Goal: Information Seeking & Learning: Understand process/instructions

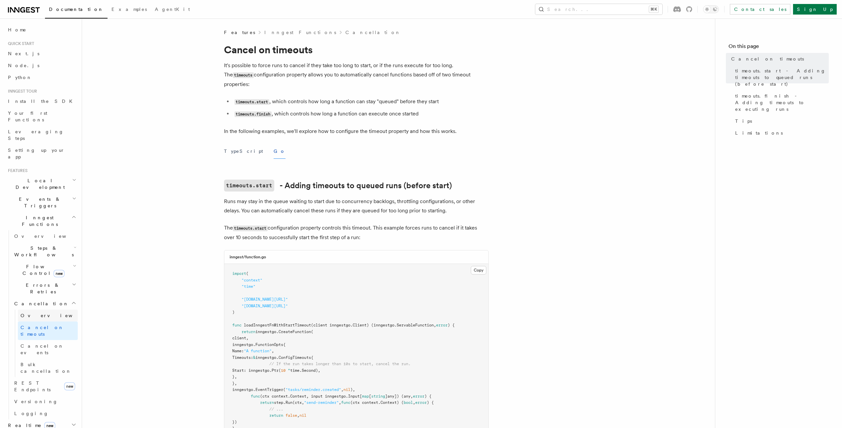
click at [43, 310] on link "Overview" at bounding box center [48, 316] width 60 height 12
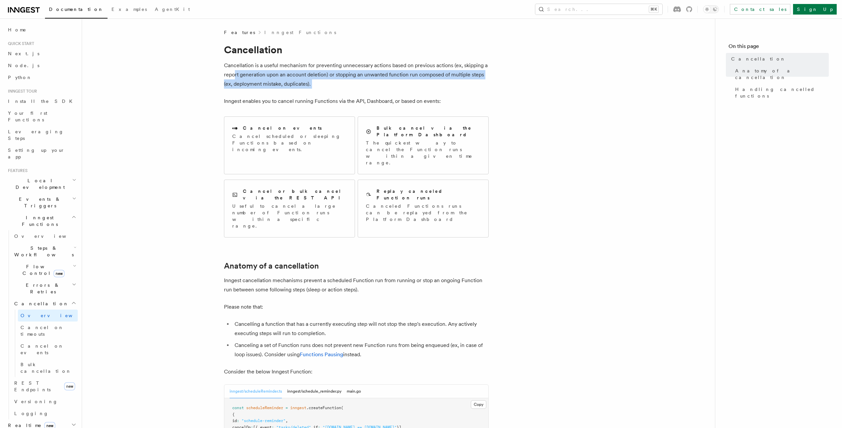
drag, startPoint x: 235, startPoint y: 71, endPoint x: 411, endPoint y: 95, distance: 177.7
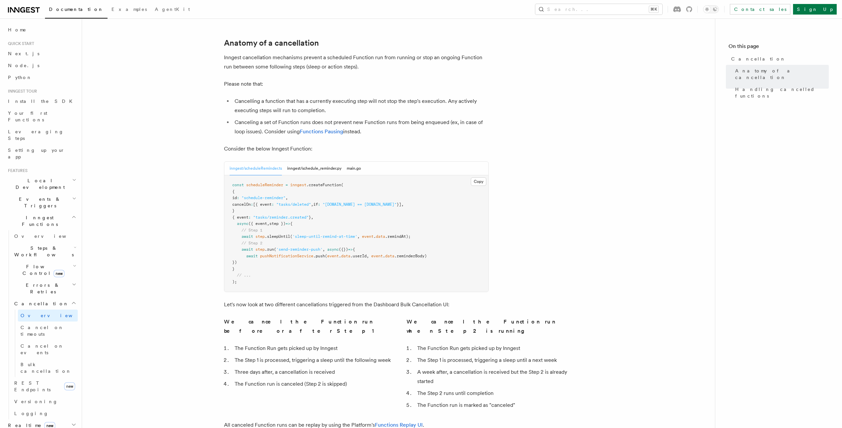
scroll to position [207, 0]
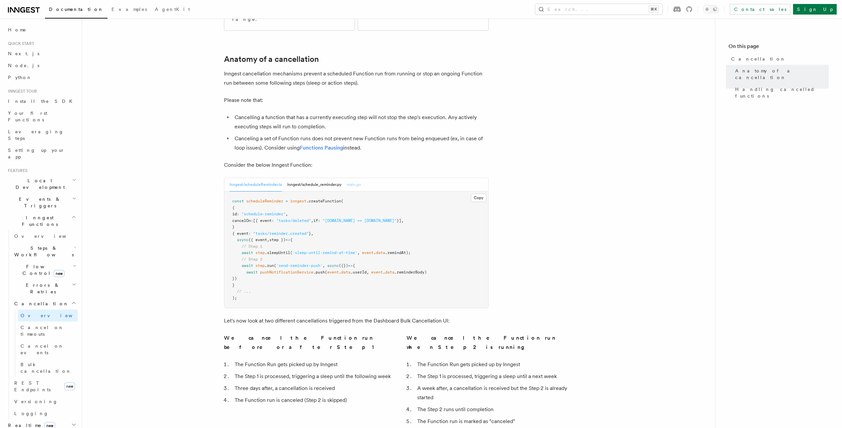
click at [347, 178] on button "main.go" at bounding box center [354, 185] width 14 height 14
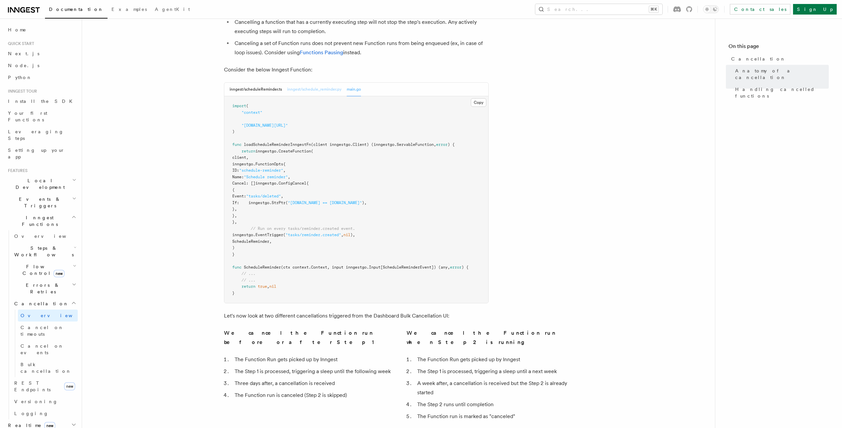
scroll to position [0, 0]
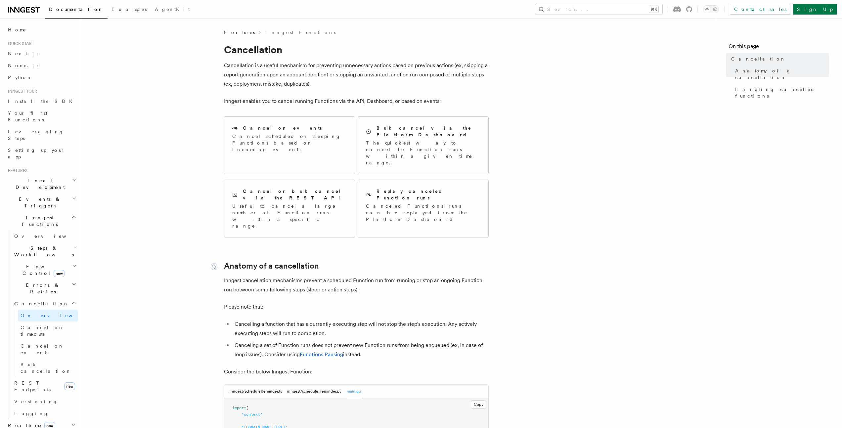
click at [264, 35] on link "Inngest Functions" at bounding box center [300, 32] width 72 height 7
click at [274, 34] on link "Inngest Functions" at bounding box center [300, 32] width 72 height 7
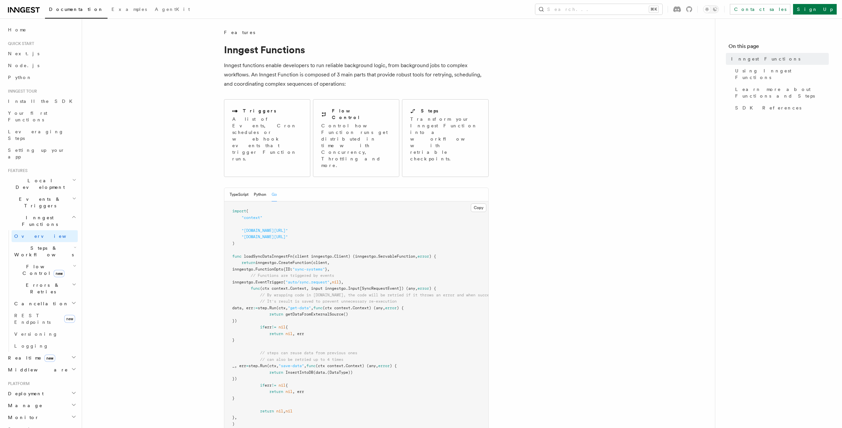
click at [27, 301] on span "Cancellation" at bounding box center [40, 304] width 57 height 7
click at [32, 312] on span "Overview" at bounding box center [55, 315] width 68 height 7
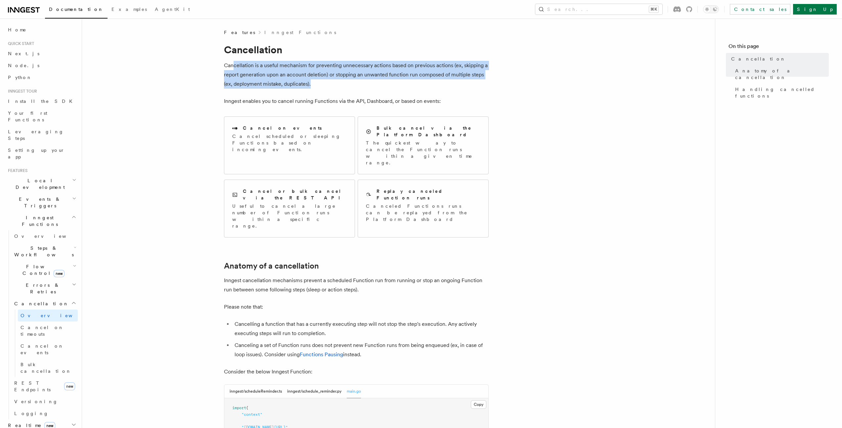
drag, startPoint x: 235, startPoint y: 66, endPoint x: 364, endPoint y: 84, distance: 130.7
click at [364, 84] on p "Cancellation is a useful mechanism for preventing unnecessary actions based on …" at bounding box center [356, 75] width 265 height 28
drag, startPoint x: 222, startPoint y: 67, endPoint x: 373, endPoint y: 84, distance: 151.5
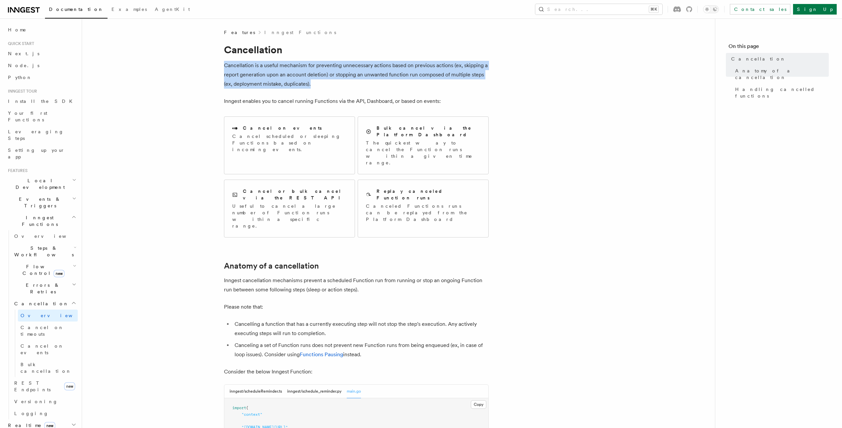
click at [373, 84] on p "Cancellation is a useful mechanism for preventing unnecessary actions based on …" at bounding box center [356, 75] width 265 height 28
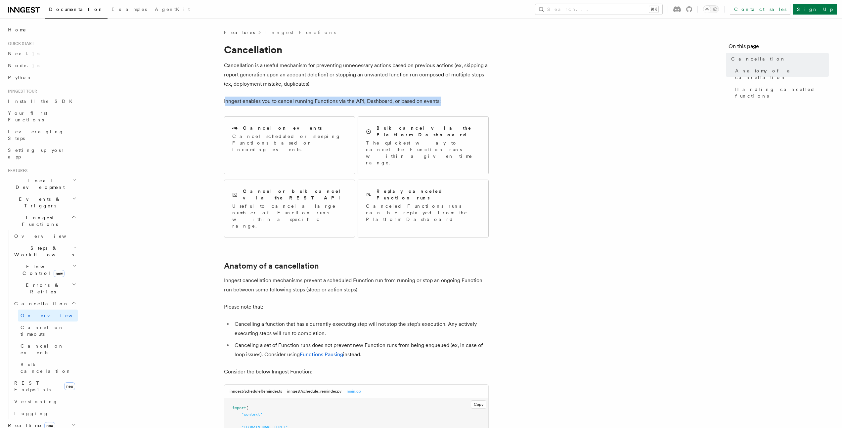
drag, startPoint x: 225, startPoint y: 103, endPoint x: 467, endPoint y: 101, distance: 241.6
click at [467, 101] on p "Inngest enables you to cancel running Functions via the API, Dashboard, or base…" at bounding box center [356, 101] width 265 height 9
drag, startPoint x: 222, startPoint y: 100, endPoint x: 541, endPoint y: 101, distance: 318.1
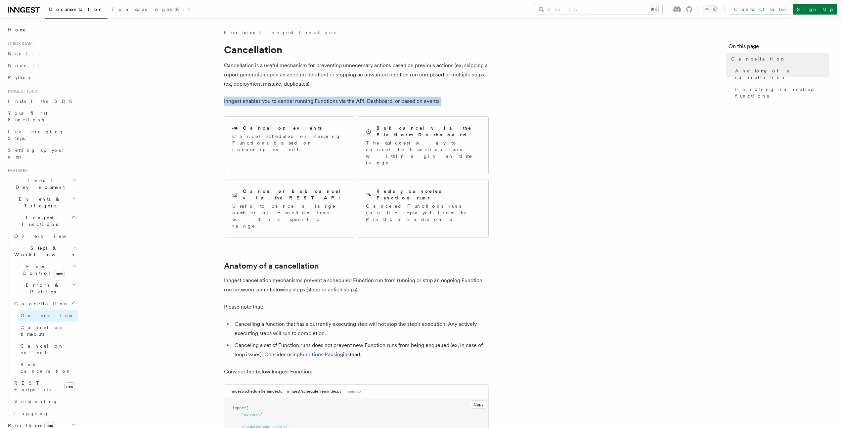
click at [248, 143] on p "Cancel scheduled or sleeping Functions based on incoming events." at bounding box center [289, 143] width 115 height 20
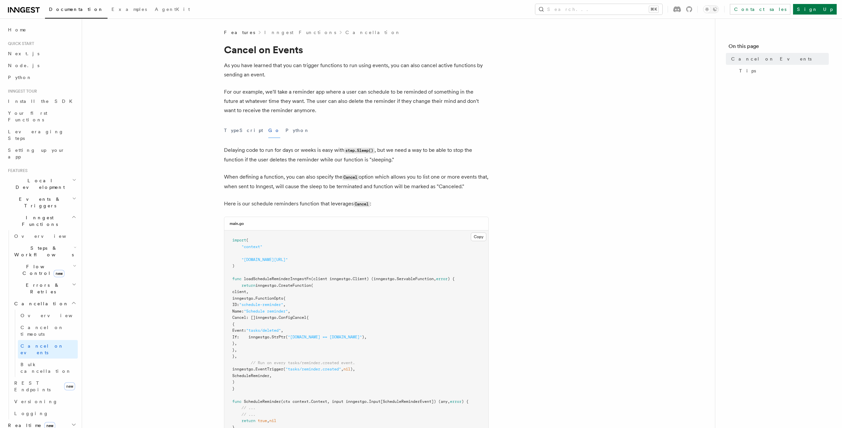
click at [346, 34] on link "Cancellation" at bounding box center [374, 32] width 56 height 7
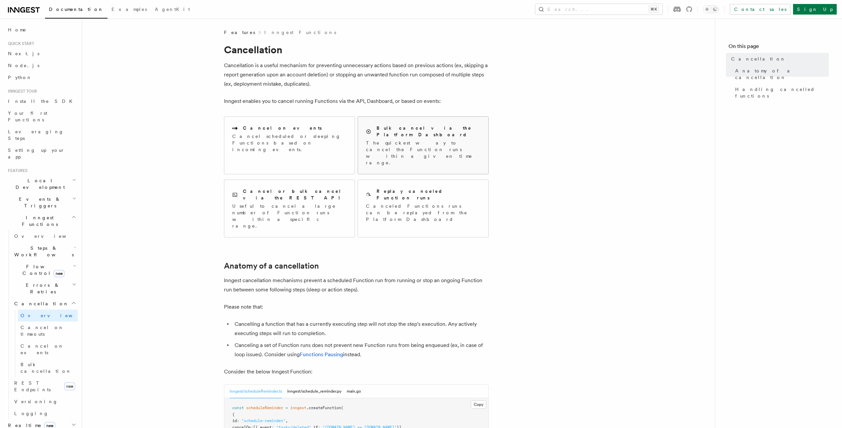
click at [379, 140] on p "The quickest way to cancel the Function runs within a given time range." at bounding box center [423, 153] width 115 height 26
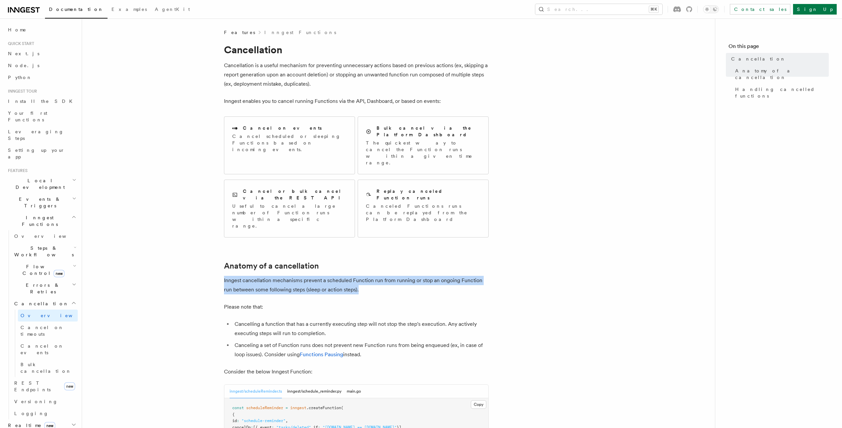
drag, startPoint x: 222, startPoint y: 243, endPoint x: 408, endPoint y: 254, distance: 186.0
click at [408, 276] on p "Inngest cancellation mechanisms prevent a scheduled Function run from running o…" at bounding box center [356, 285] width 265 height 19
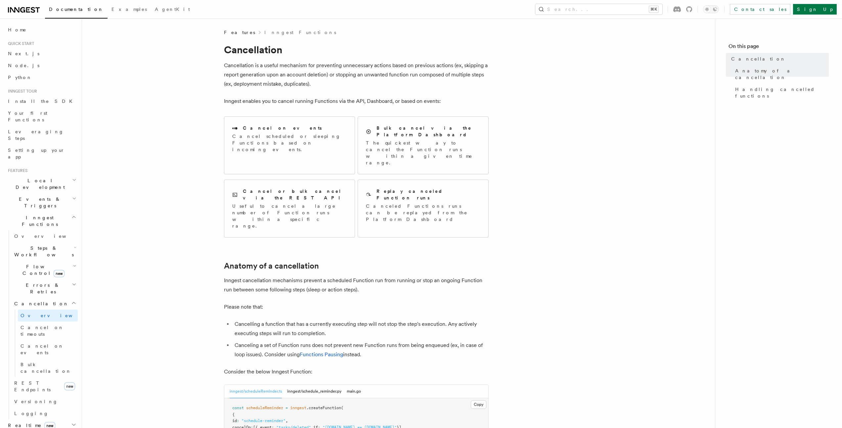
click at [408, 276] on p "Inngest cancellation mechanisms prevent a scheduled Function run from running o…" at bounding box center [356, 285] width 265 height 19
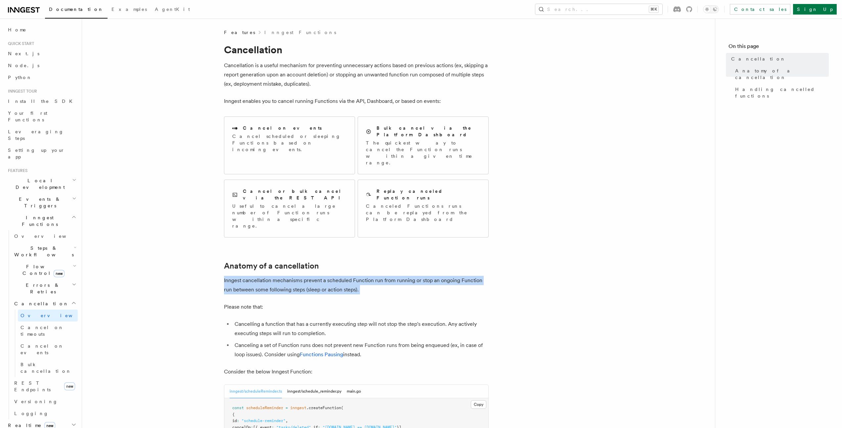
click at [408, 276] on p "Inngest cancellation mechanisms prevent a scheduled Function run from running o…" at bounding box center [356, 285] width 265 height 19
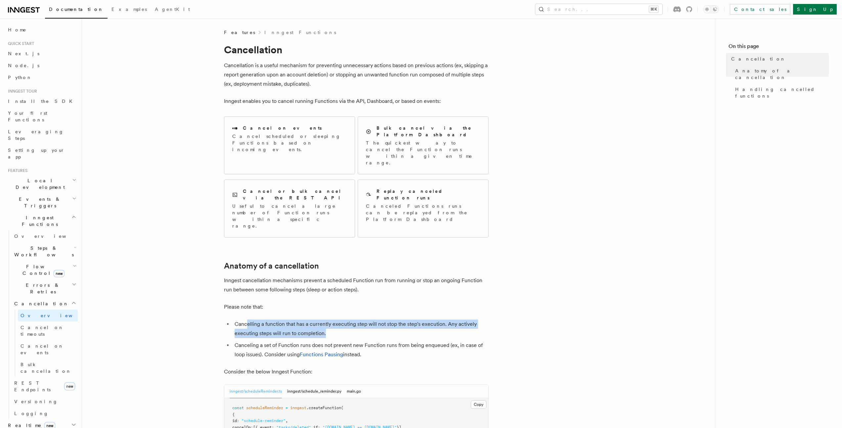
drag, startPoint x: 246, startPoint y: 288, endPoint x: 365, endPoint y: 290, distance: 118.5
click at [364, 320] on li "Cancelling a function that has a currently executing step will not stop the ste…" at bounding box center [361, 329] width 256 height 19
click at [365, 320] on li "Cancelling a function that has a currently executing step will not stop the ste…" at bounding box center [361, 329] width 256 height 19
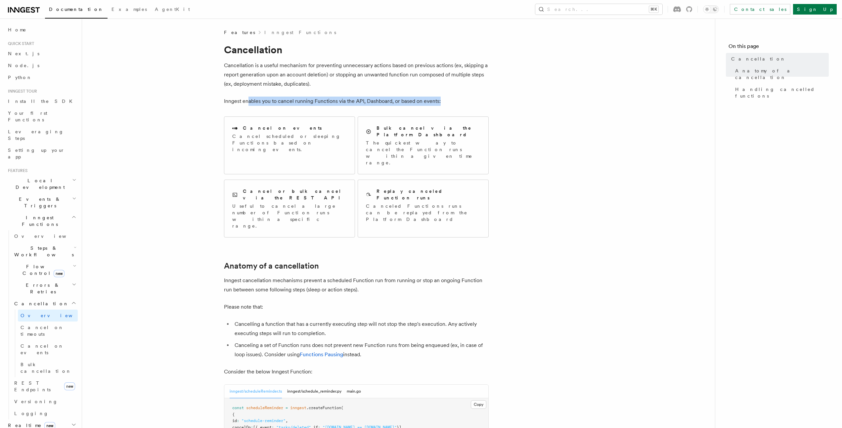
drag, startPoint x: 257, startPoint y: 104, endPoint x: 489, endPoint y: 100, distance: 232.1
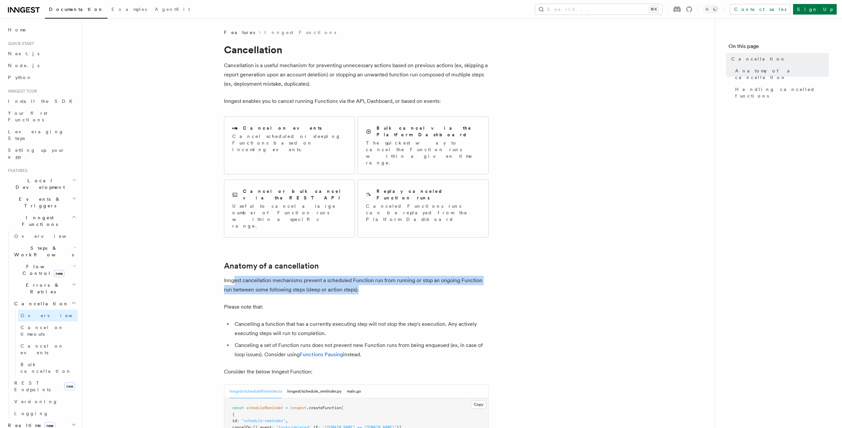
drag, startPoint x: 233, startPoint y: 240, endPoint x: 401, endPoint y: 247, distance: 168.0
click at [401, 276] on p "Inngest cancellation mechanisms prevent a scheduled Function run from running o…" at bounding box center [356, 285] width 265 height 19
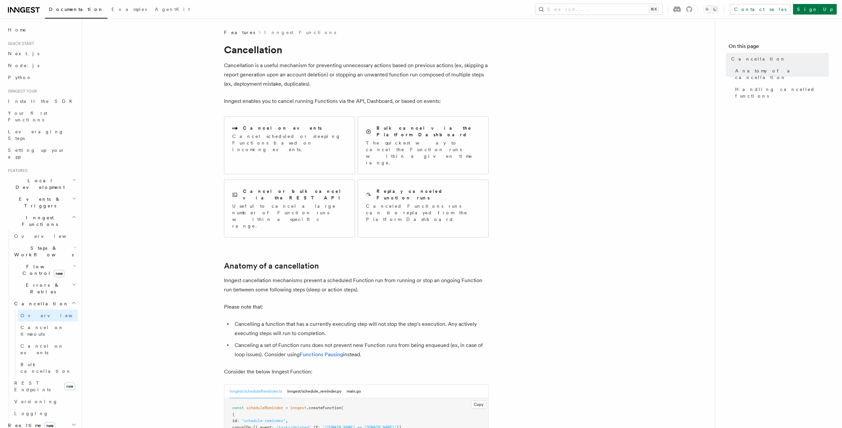
click at [401, 276] on p "Inngest cancellation mechanisms prevent a scheduled Function run from running o…" at bounding box center [356, 285] width 265 height 19
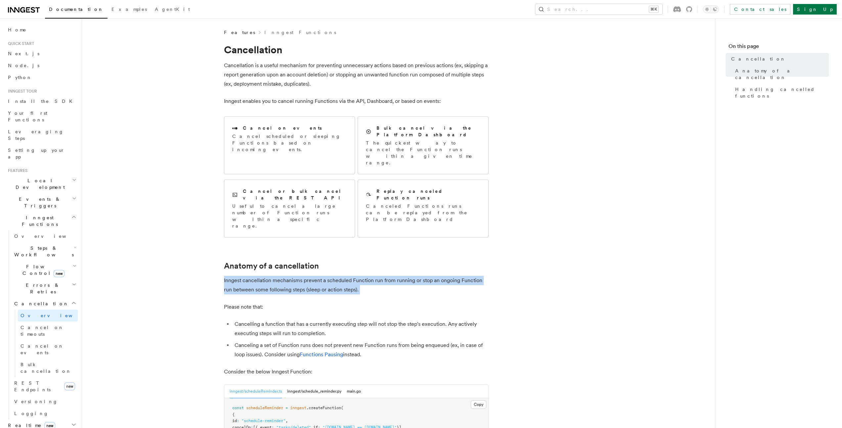
click at [401, 276] on p "Inngest cancellation mechanisms prevent a scheduled Function run from running o…" at bounding box center [356, 285] width 265 height 19
drag, startPoint x: 226, startPoint y: 241, endPoint x: 378, endPoint y: 251, distance: 152.6
click at [378, 276] on p "Inngest cancellation mechanisms prevent a scheduled Function run from running o…" at bounding box center [356, 285] width 265 height 19
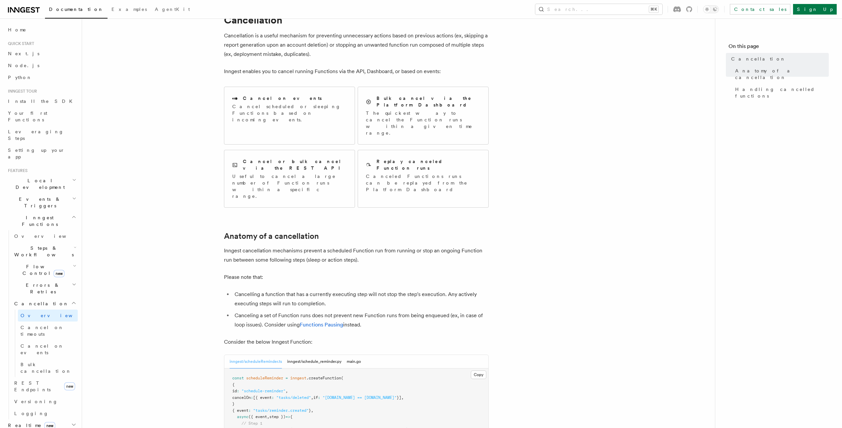
scroll to position [33, 0]
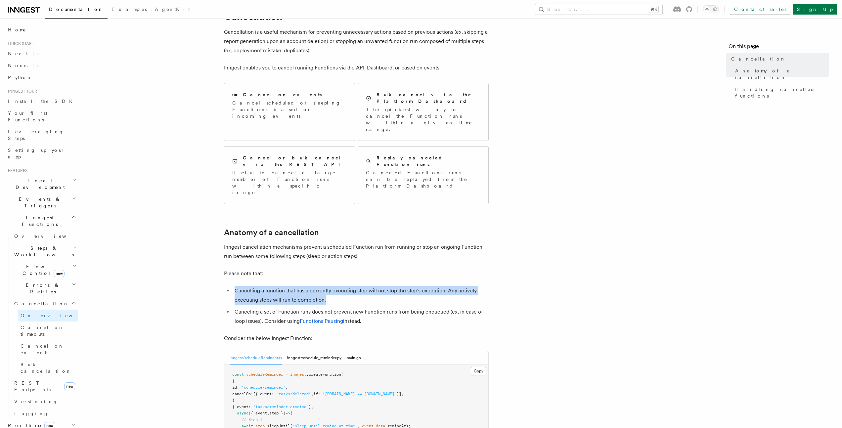
drag, startPoint x: 249, startPoint y: 253, endPoint x: 340, endPoint y: 261, distance: 92.1
click at [340, 286] on li "Cancelling a function that has a currently executing step will not stop the ste…" at bounding box center [361, 295] width 256 height 19
drag, startPoint x: 340, startPoint y: 261, endPoint x: 236, endPoint y: 255, distance: 104.5
click at [236, 286] on li "Cancelling a function that has a currently executing step will not stop the ste…" at bounding box center [361, 295] width 256 height 19
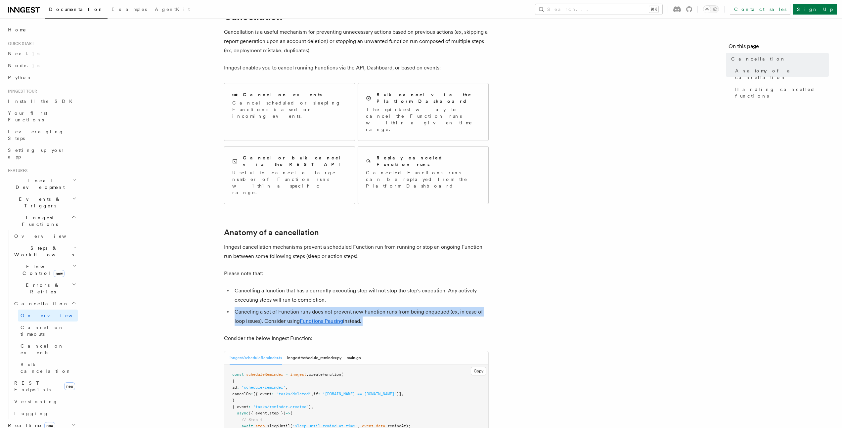
drag, startPoint x: 234, startPoint y: 272, endPoint x: 406, endPoint y: 284, distance: 172.9
click at [406, 308] on li "Canceling a set of Function runs does not prevent new Function runs from being …" at bounding box center [361, 317] width 256 height 19
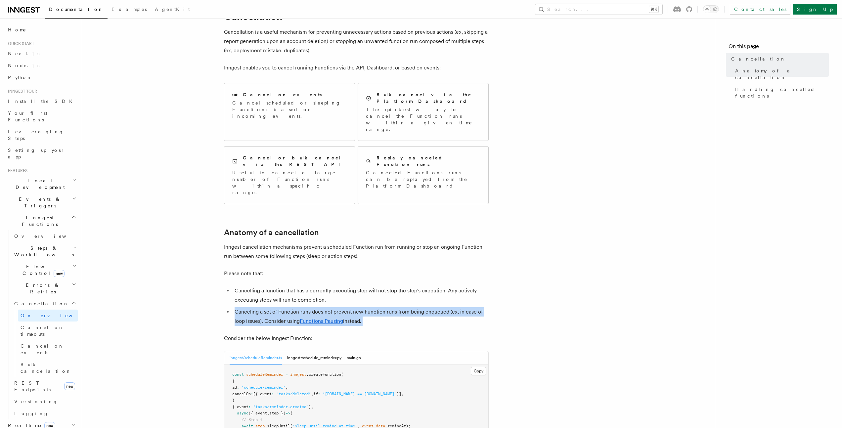
click at [406, 308] on li "Canceling a set of Function runs does not prevent new Function runs from being …" at bounding box center [361, 317] width 256 height 19
drag, startPoint x: 244, startPoint y: 273, endPoint x: 447, endPoint y: 272, distance: 202.9
click at [447, 308] on li "Canceling a set of Function runs does not prevent new Function runs from being …" at bounding box center [361, 317] width 256 height 19
drag, startPoint x: 278, startPoint y: 281, endPoint x: 385, endPoint y: 280, distance: 106.3
click at [384, 308] on li "Canceling a set of Function runs does not prevent new Function runs from being …" at bounding box center [361, 317] width 256 height 19
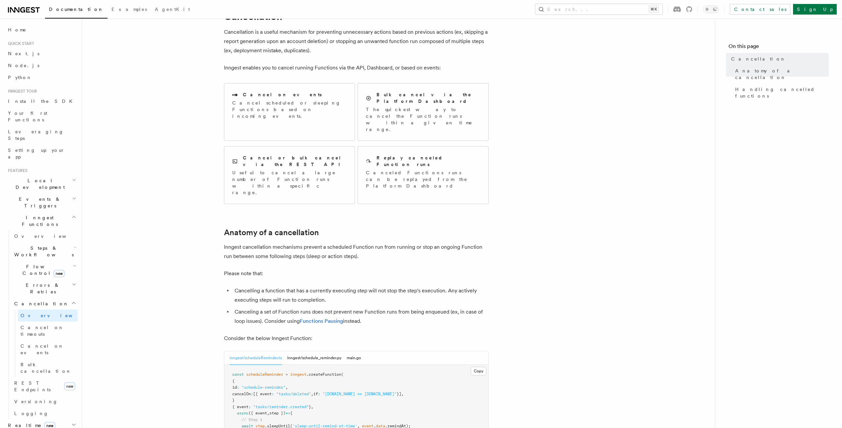
click at [385, 308] on li "Canceling a set of Function runs does not prevent new Function runs from being …" at bounding box center [361, 317] width 256 height 19
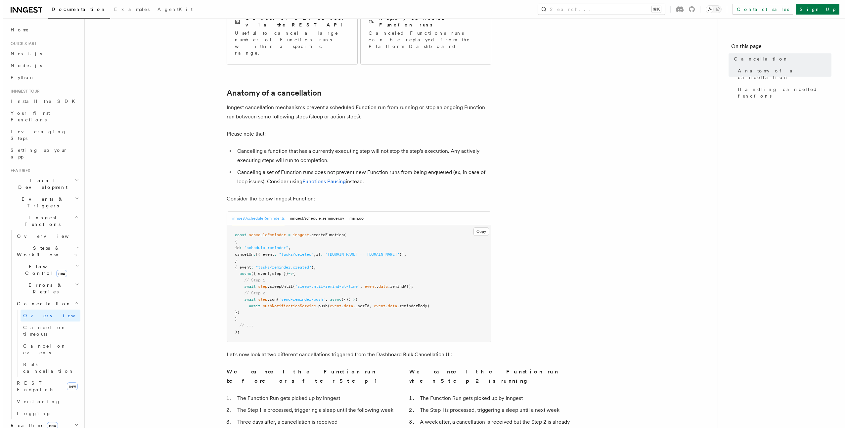
scroll to position [193, 0]
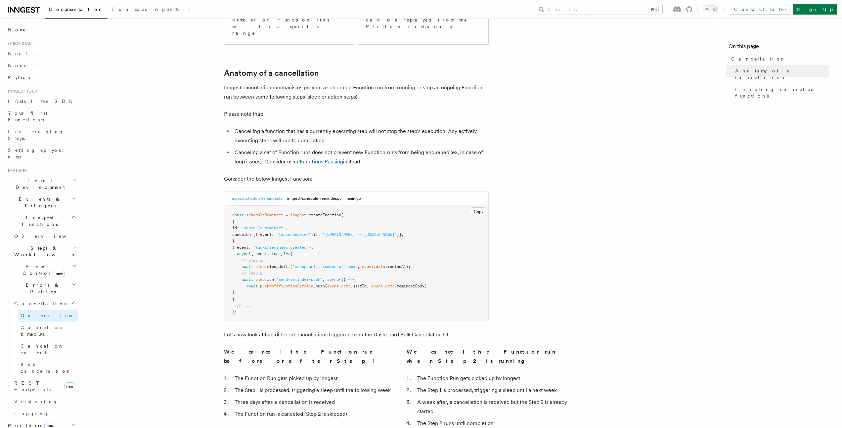
click at [257, 213] on span "scheduleReminder" at bounding box center [264, 215] width 37 height 5
drag, startPoint x: 253, startPoint y: 196, endPoint x: 438, endPoint y: 196, distance: 185.4
click at [438, 206] on pre "const scheduleReminder = inngest .createFunction ( { id : "schedule-reminder" ,…" at bounding box center [356, 264] width 264 height 117
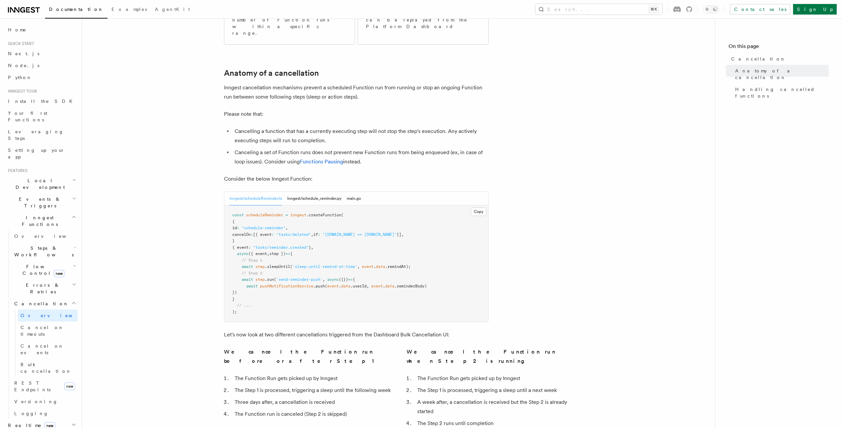
drag, startPoint x: 226, startPoint y: 46, endPoint x: 436, endPoint y: 123, distance: 224.1
click at [436, 123] on article "Features Inngest Functions Cancellation Cancellation is a useful mechanism for …" at bounding box center [399, 254] width 612 height 836
click at [436, 148] on li "Canceling a set of Function runs does not prevent new Function runs from being …" at bounding box center [361, 157] width 256 height 19
click at [622, 14] on button "Search... ⌘K" at bounding box center [599, 9] width 127 height 11
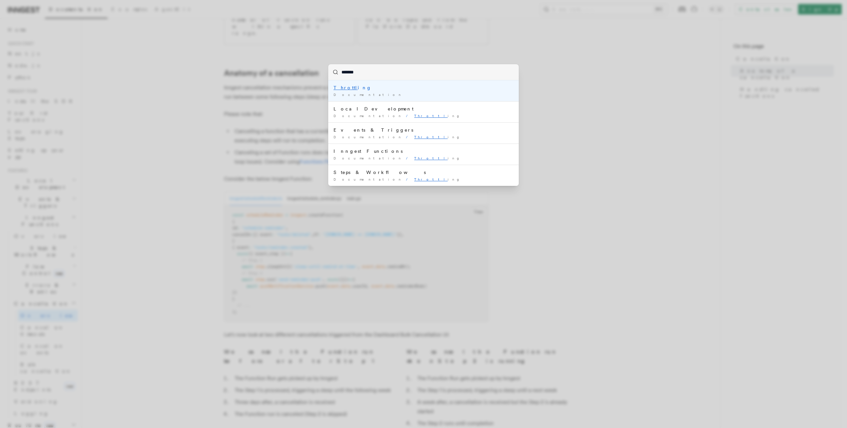
type input "********"
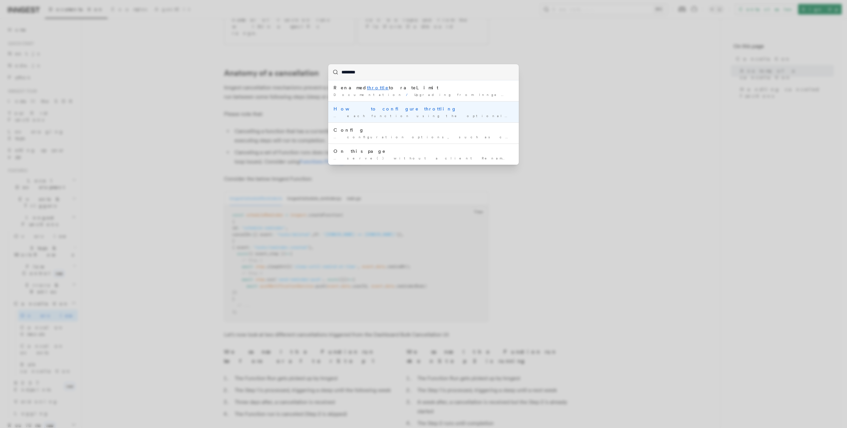
click at [361, 111] on div "How to configure throttling" at bounding box center [424, 109] width 180 height 7
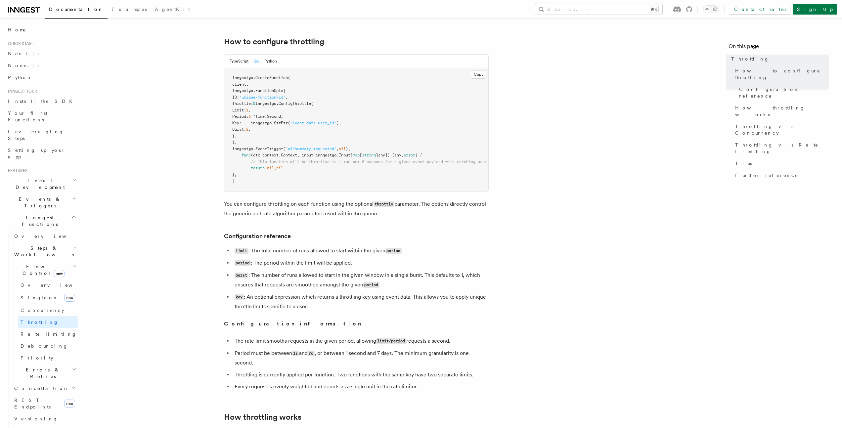
scroll to position [107, 0]
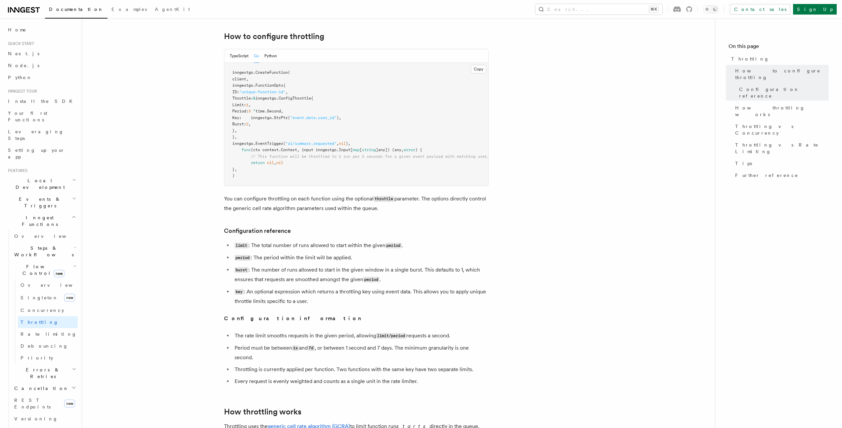
drag, startPoint x: 249, startPoint y: 99, endPoint x: 289, endPoint y: 129, distance: 50.8
click at [289, 129] on pre "inngestgo. CreateFunction ( client, inngestgo.FunctionOpts{ ID: "unique-functio…" at bounding box center [356, 124] width 264 height 123
copy code "Throttle: & inngestgo.ConfigThrottle{ Limit: 1 , Period: 5 * time.Second, Key: …"
click at [283, 111] on span "time.Second," at bounding box center [270, 111] width 28 height 5
click at [248, 119] on span "Key: inngestgo." at bounding box center [253, 118] width 42 height 5
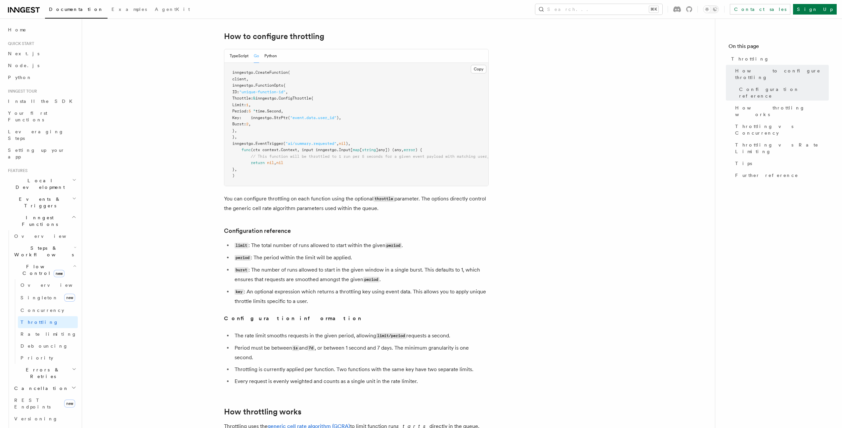
drag, startPoint x: 250, startPoint y: 99, endPoint x: 275, endPoint y: 128, distance: 39.0
click at [275, 128] on pre "inngestgo. CreateFunction ( client, inngestgo.FunctionOpts{ ID: "unique-functio…" at bounding box center [356, 124] width 264 height 123
copy code "Throttle: & inngestgo.ConfigThrottle{ Limit: 1 , Period: 5 * time.Second, Key: …"
click at [239, 54] on button "TypeScript" at bounding box center [239, 56] width 19 height 14
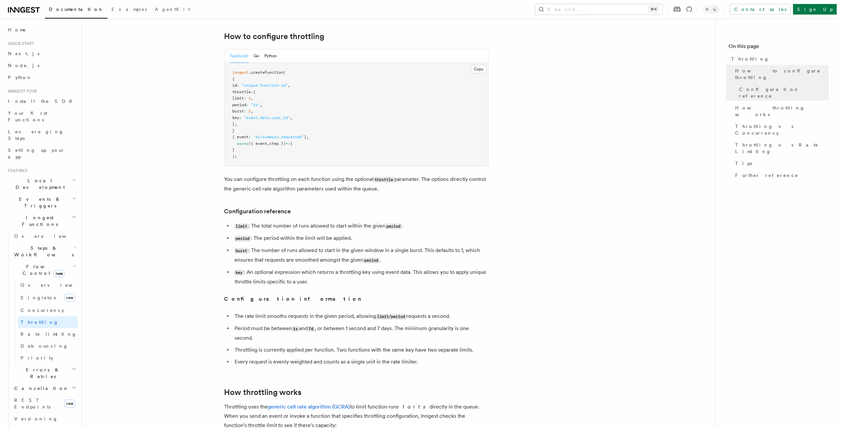
click at [244, 109] on span "burst" at bounding box center [238, 111] width 12 height 5
drag, startPoint x: 241, startPoint y: 92, endPoint x: 283, endPoint y: 122, distance: 51.4
click at [283, 122] on pre "inngest .createFunction ( { id : "unique-function-id" , throttle : { limit : 1 …" at bounding box center [356, 115] width 264 height 104
copy code "throttle : { limit : 1 , period : "5s" , burst : 2 , key : "event.data.user_id"…"
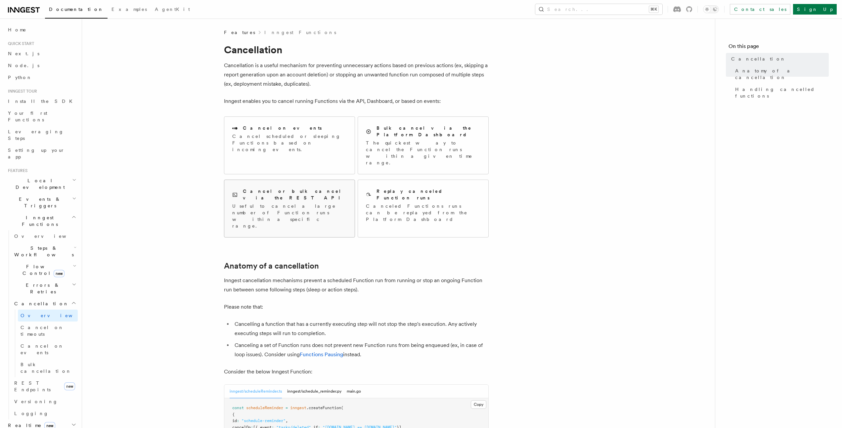
click at [286, 203] on p "Useful to cancel a large number of Function runs within a specific range." at bounding box center [289, 216] width 115 height 26
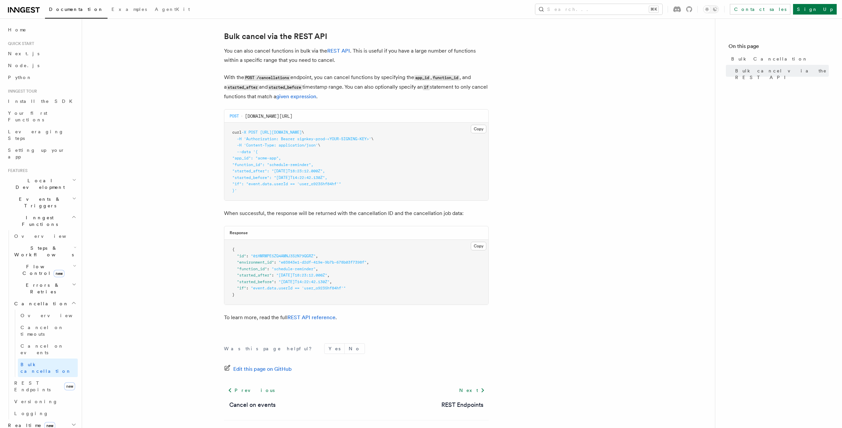
drag, startPoint x: 245, startPoint y: 77, endPoint x: 380, endPoint y: 79, distance: 135.4
click at [380, 79] on p "With the POST /cancellations endpoint, you can cancel functions by specifying t…" at bounding box center [356, 87] width 265 height 28
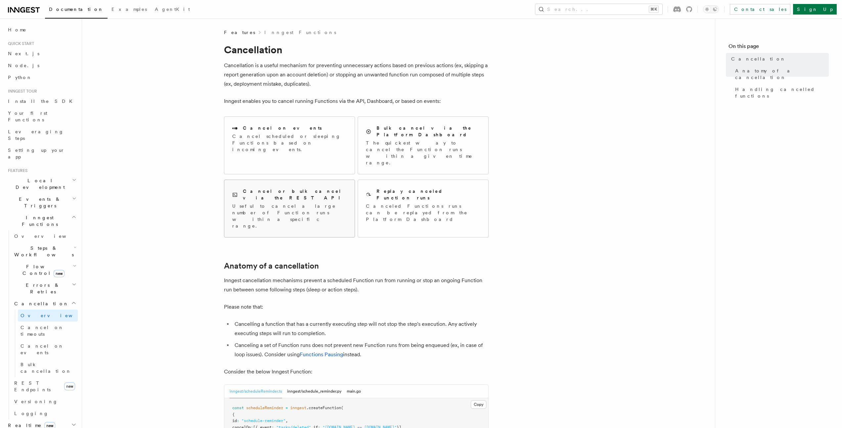
click at [283, 203] on p "Useful to cancel a large number of Function runs within a specific range." at bounding box center [289, 216] width 115 height 26
click at [408, 140] on p "The quickest way to cancel the Function runs within a given time range." at bounding box center [423, 153] width 115 height 26
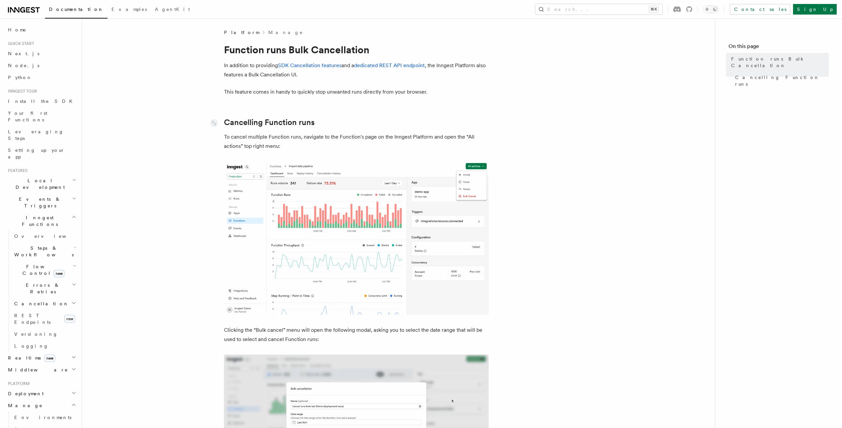
click at [268, 123] on link "Cancelling Function runs" at bounding box center [269, 122] width 91 height 9
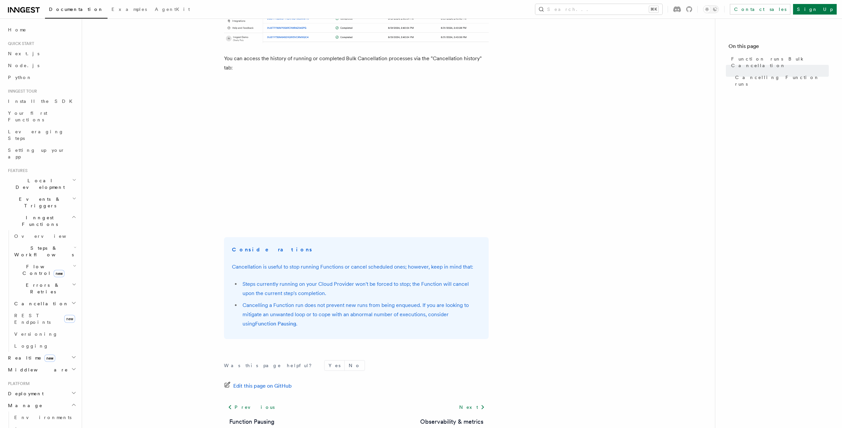
scroll to position [660, 0]
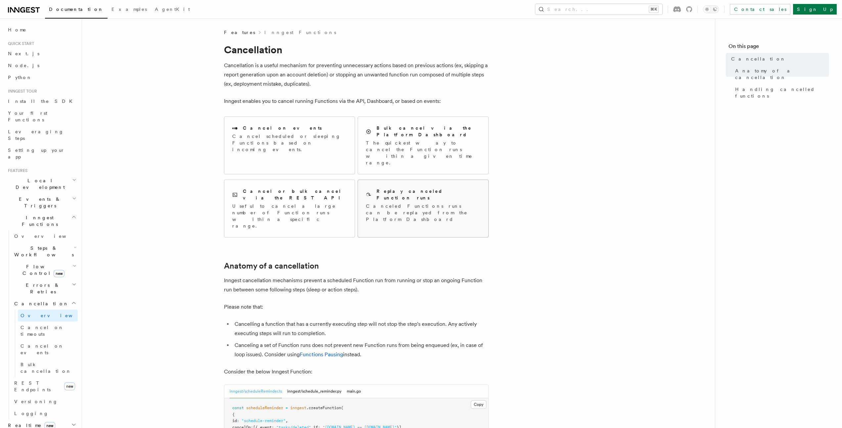
click at [441, 203] on p "Canceled Functions runs can be replayed from the Platform Dashboard" at bounding box center [423, 213] width 115 height 20
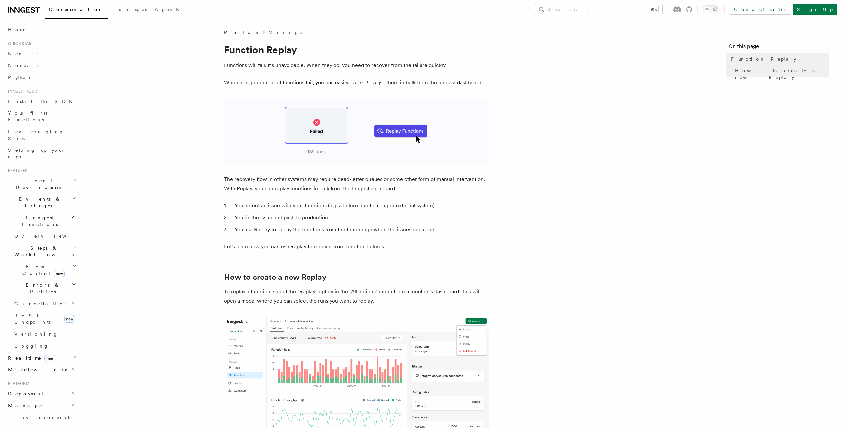
drag, startPoint x: 249, startPoint y: 80, endPoint x: 489, endPoint y: 80, distance: 239.7
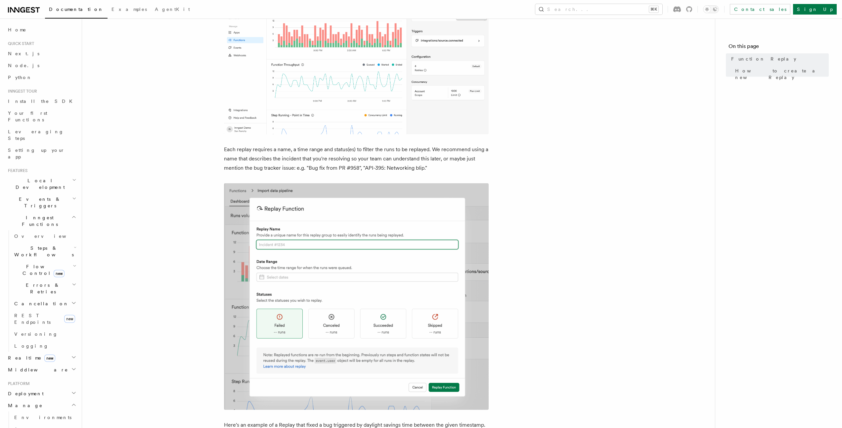
scroll to position [369, 0]
